Goal: Navigation & Orientation: Go to known website

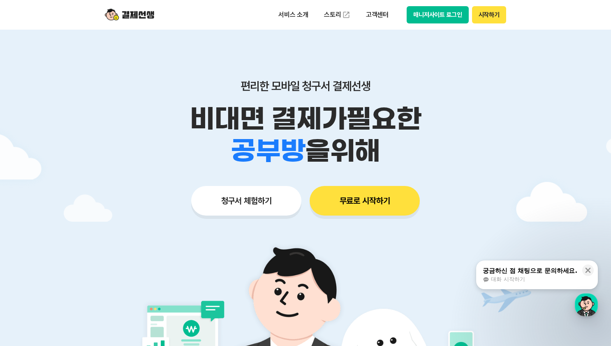
click at [443, 15] on button "매니저사이트 로그인" at bounding box center [438, 14] width 62 height 17
click at [499, 14] on button "시작하기" at bounding box center [489, 14] width 34 height 17
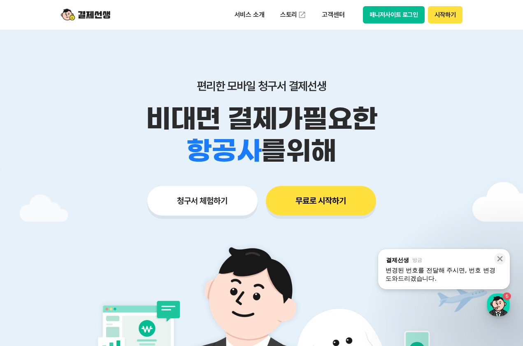
click at [438, 16] on button "시작하기" at bounding box center [445, 14] width 34 height 17
